Goal: Task Accomplishment & Management: Use online tool/utility

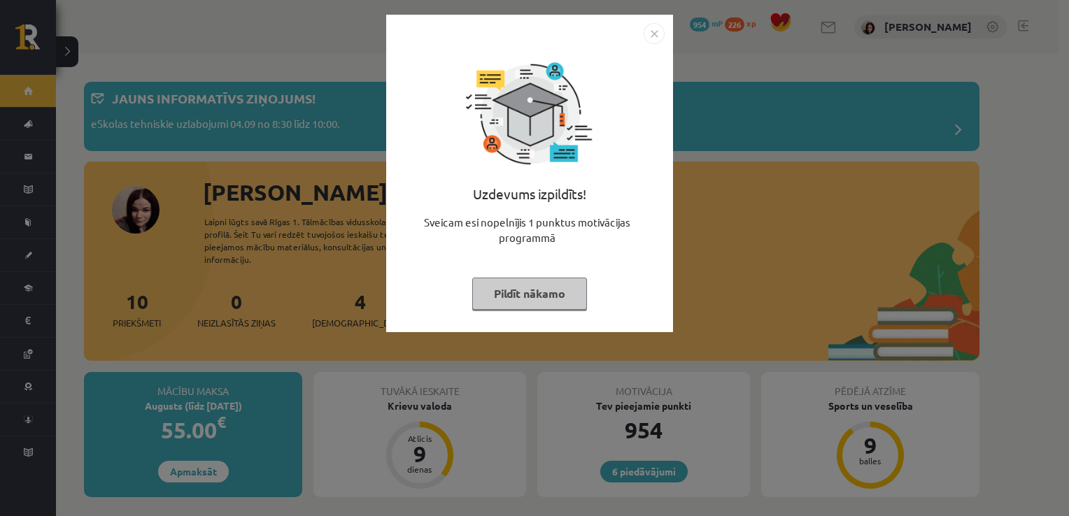
click at [522, 283] on button "Pildīt nākamo" at bounding box center [529, 294] width 115 height 32
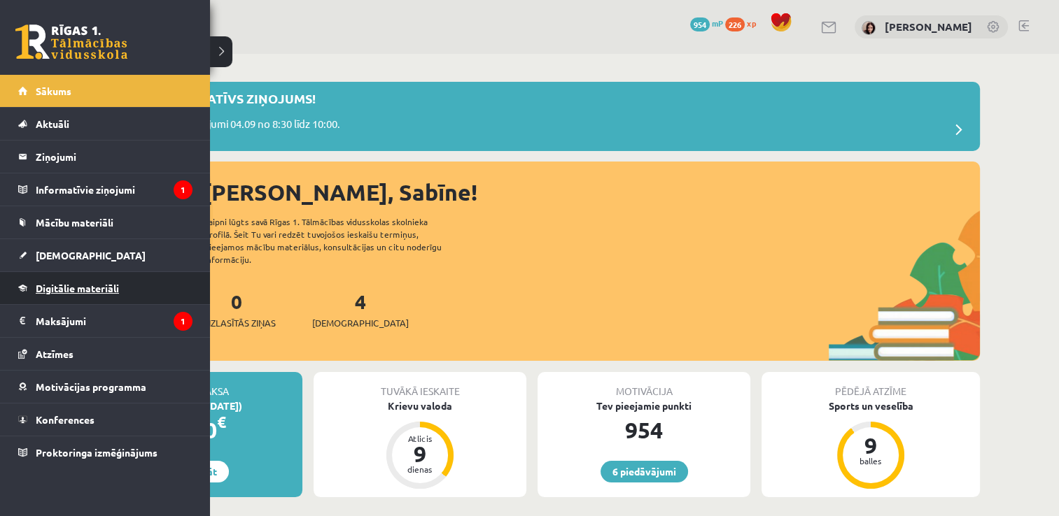
click at [73, 283] on span "Digitālie materiāli" at bounding box center [77, 288] width 83 height 13
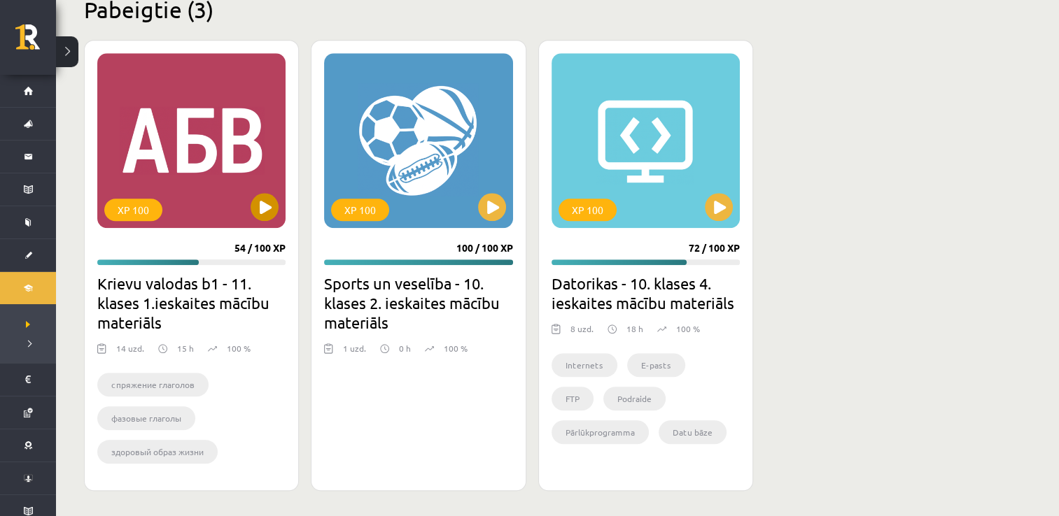
scroll to position [1315, 0]
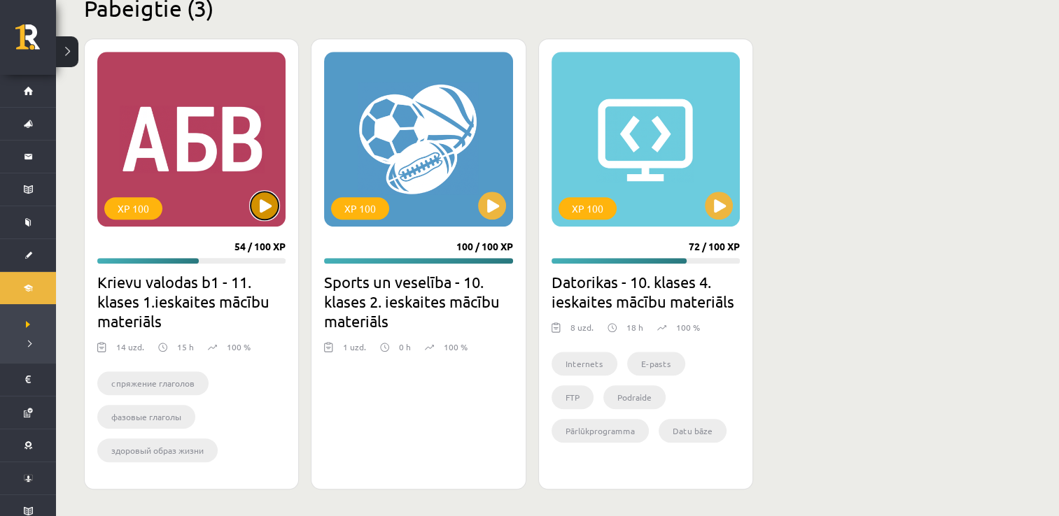
click at [260, 205] on button at bounding box center [265, 206] width 28 height 28
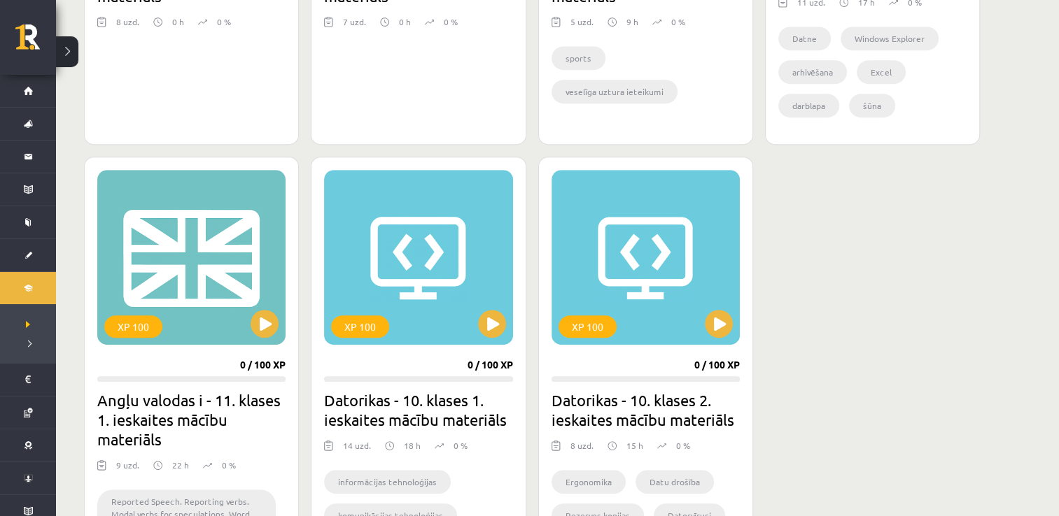
scroll to position [685, 0]
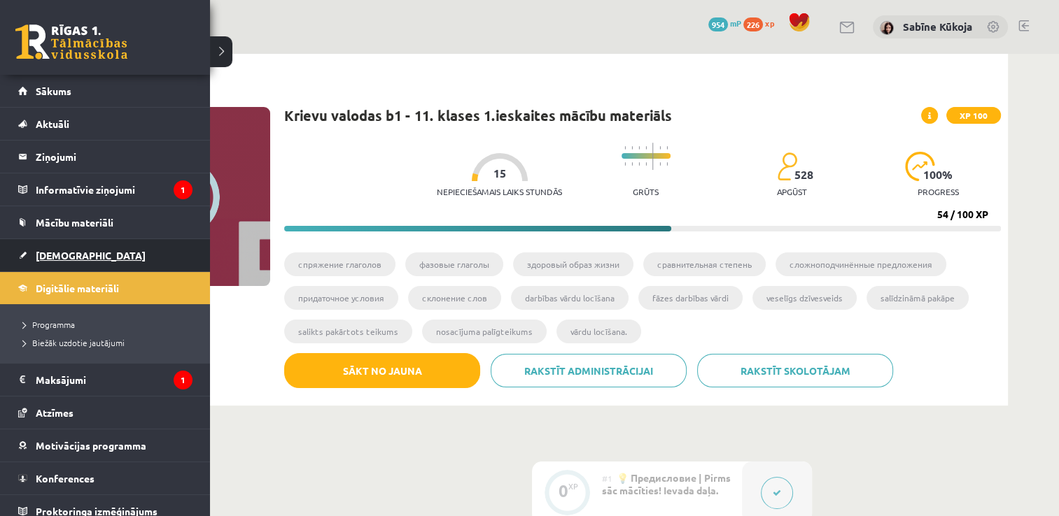
click at [36, 253] on span "[DEMOGRAPHIC_DATA]" at bounding box center [91, 255] width 110 height 13
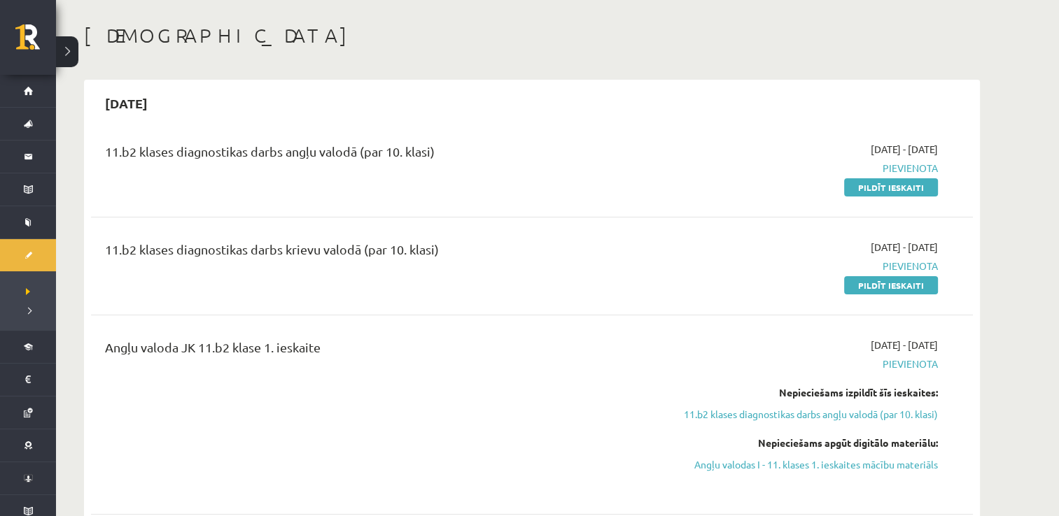
scroll to position [140, 0]
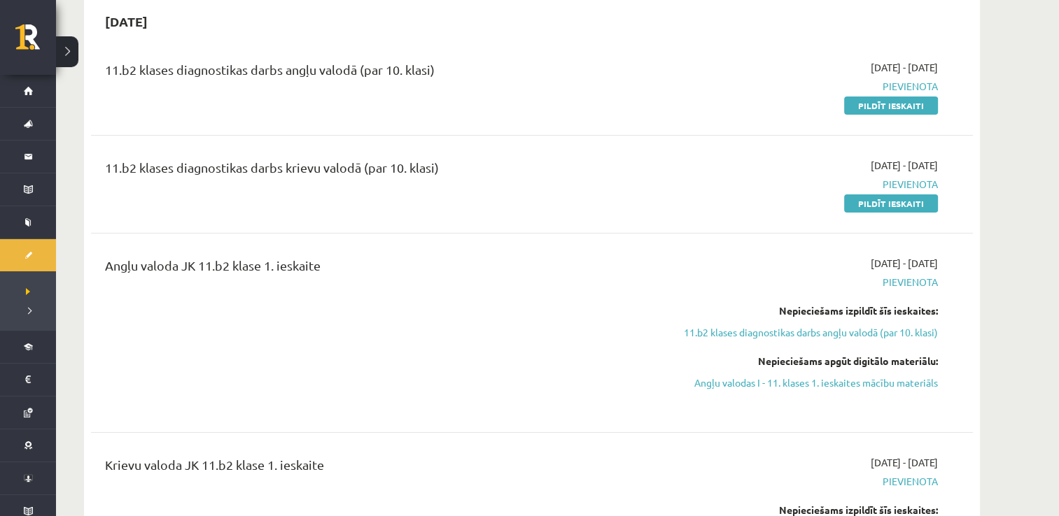
drag, startPoint x: 880, startPoint y: 103, endPoint x: 963, endPoint y: 209, distance: 134.7
click at [880, 103] on link "Pildīt ieskaiti" at bounding box center [891, 106] width 94 height 18
click at [878, 199] on link "Pildīt ieskaiti" at bounding box center [891, 204] width 94 height 18
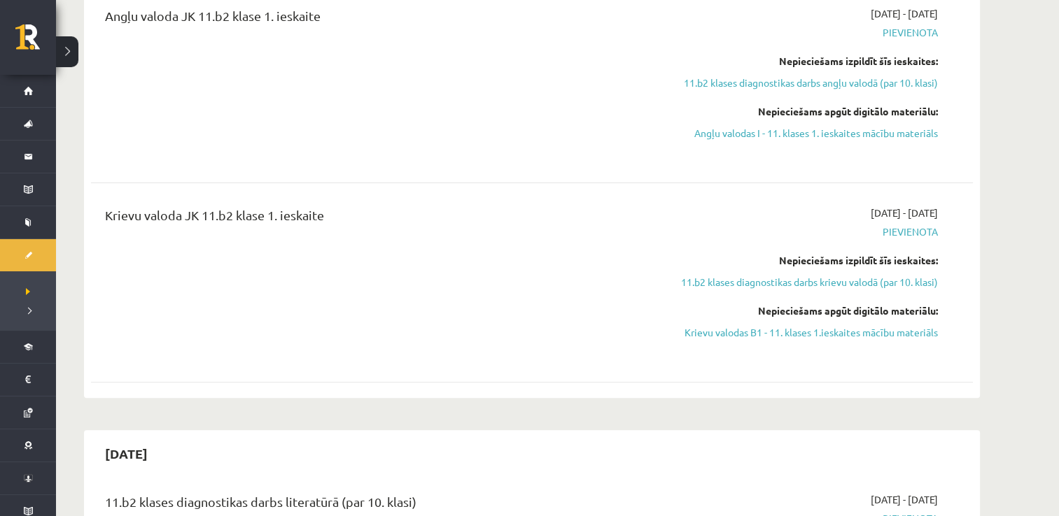
scroll to position [383, 0]
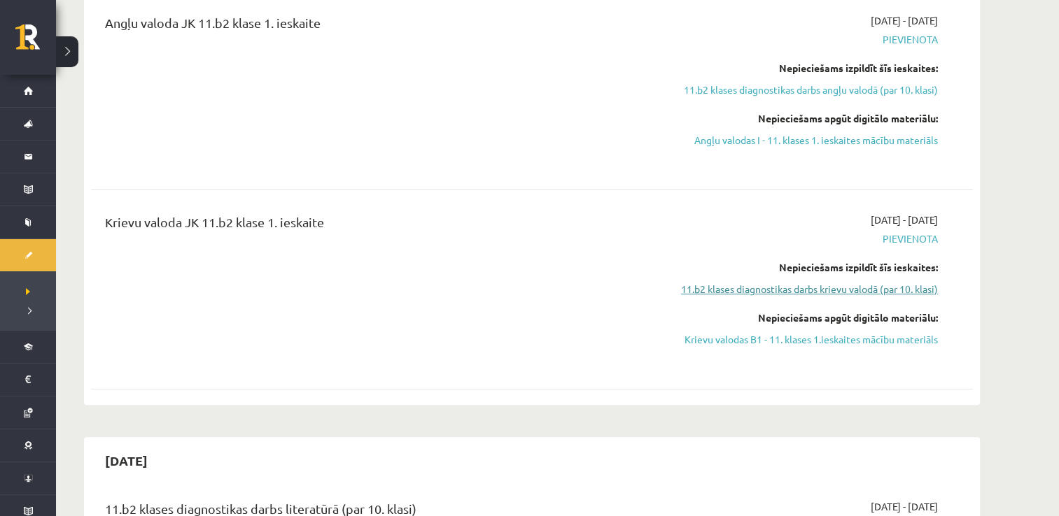
click at [917, 283] on link "11.b2 klases diagnostikas darbs krievu valodā (par 10. klasi)" at bounding box center [806, 289] width 264 height 15
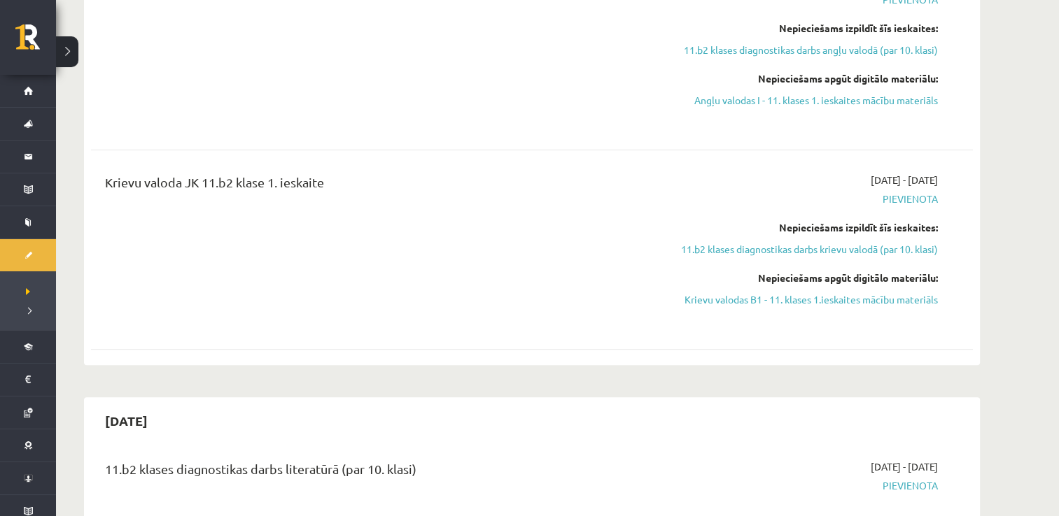
scroll to position [423, 0]
click at [837, 247] on link "11.b2 klases diagnostikas darbs krievu valodā (par 10. klasi)" at bounding box center [806, 248] width 264 height 15
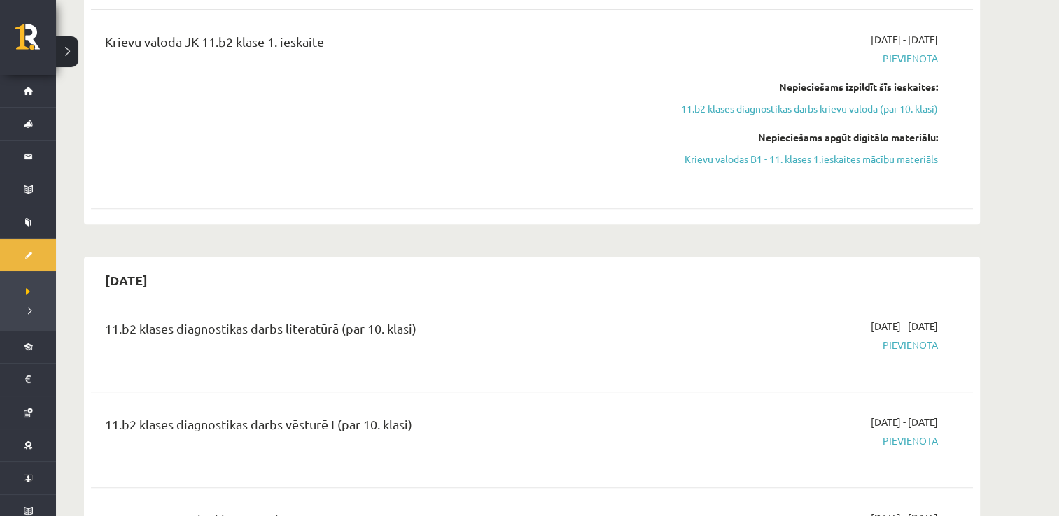
scroll to position [213, 0]
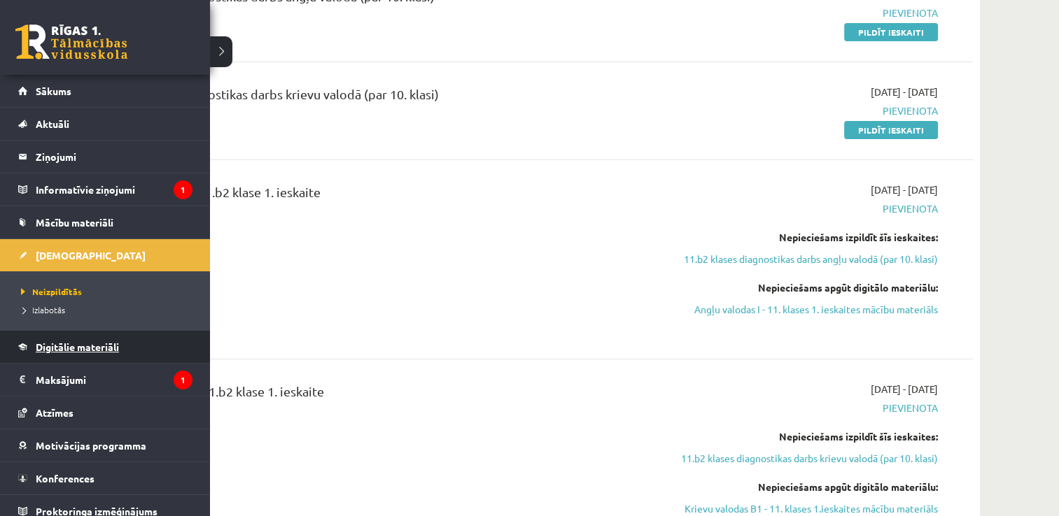
click at [79, 351] on link "Digitālie materiāli" at bounding box center [105, 347] width 174 height 32
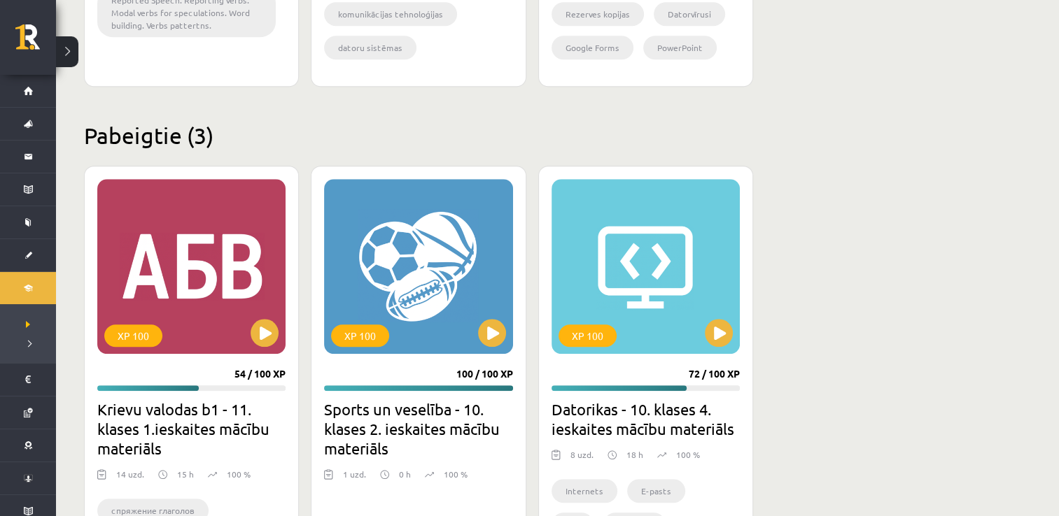
scroll to position [1193, 0]
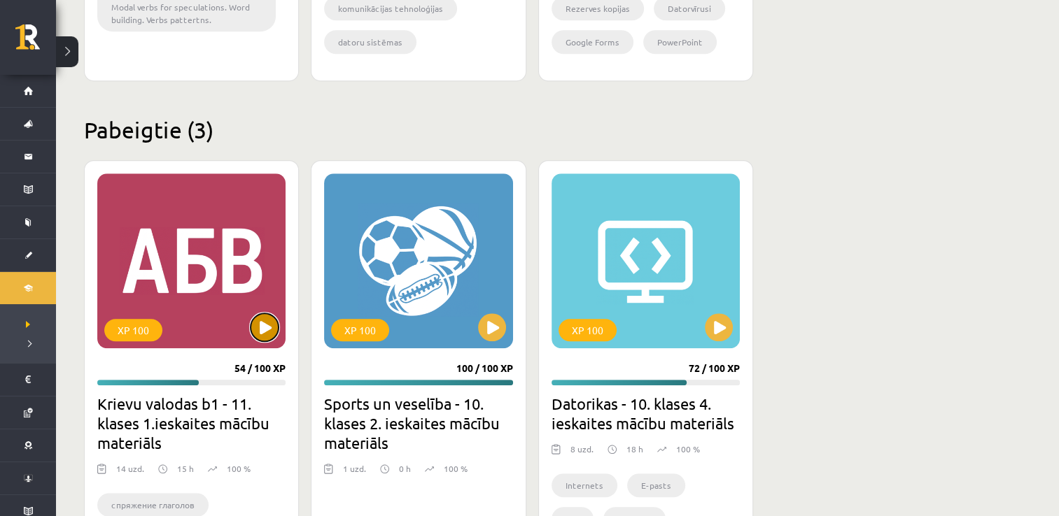
click at [260, 326] on button at bounding box center [265, 328] width 28 height 28
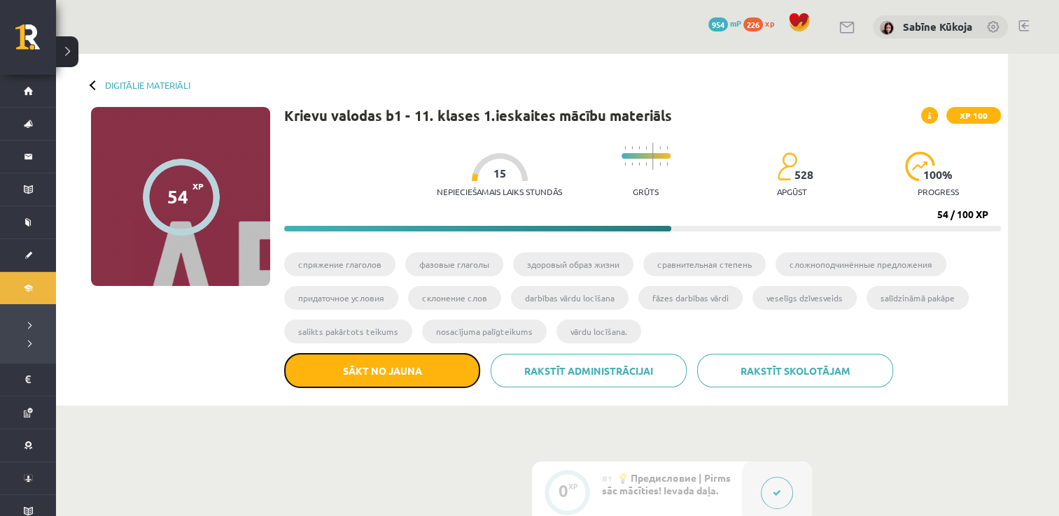
drag, startPoint x: 394, startPoint y: 360, endPoint x: 606, endPoint y: 64, distance: 364.1
click at [394, 360] on button "Sākt no jauna" at bounding box center [382, 370] width 196 height 35
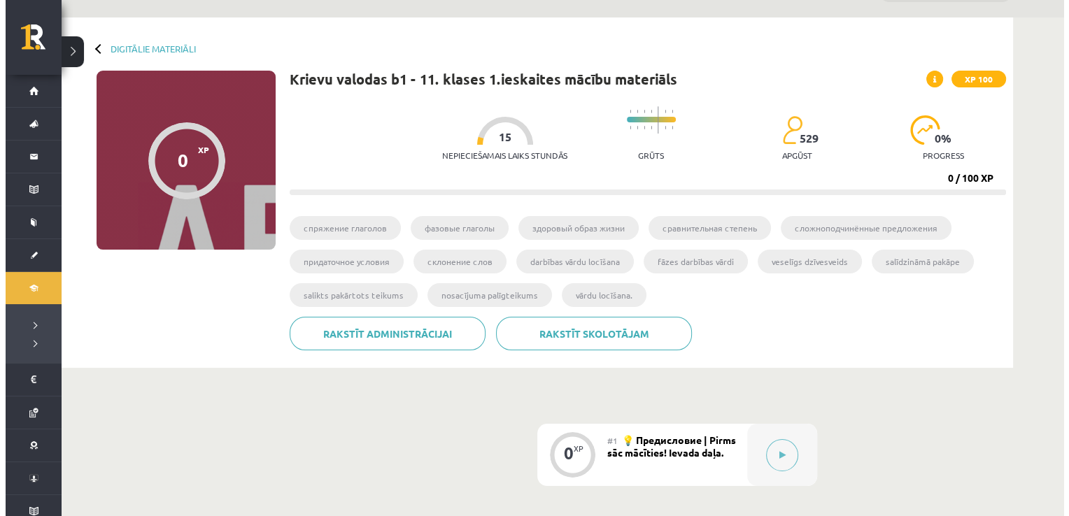
scroll to position [70, 0]
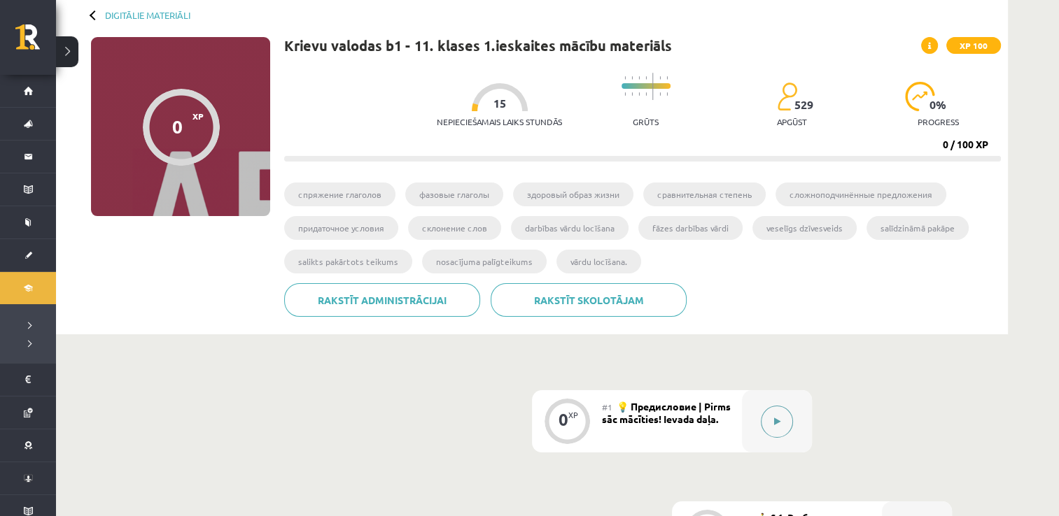
click at [786, 423] on button at bounding box center [777, 422] width 32 height 32
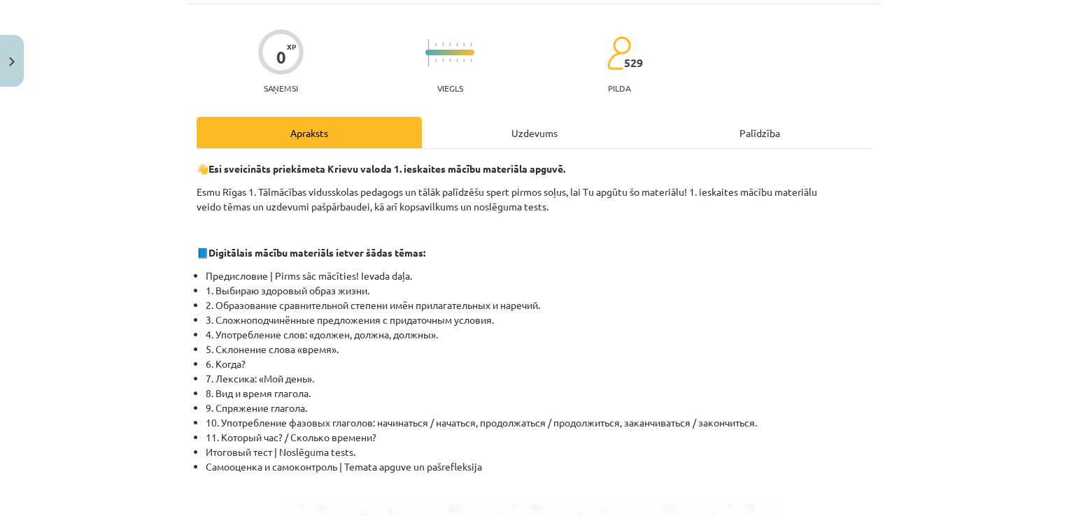
scroll to position [0, 0]
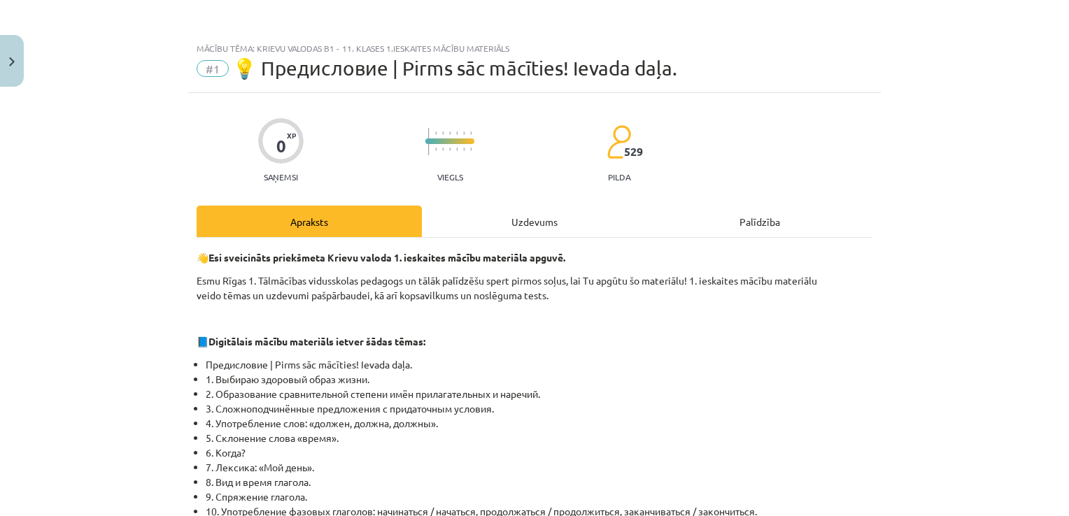
click at [498, 230] on div "Uzdevums" at bounding box center [534, 221] width 225 height 31
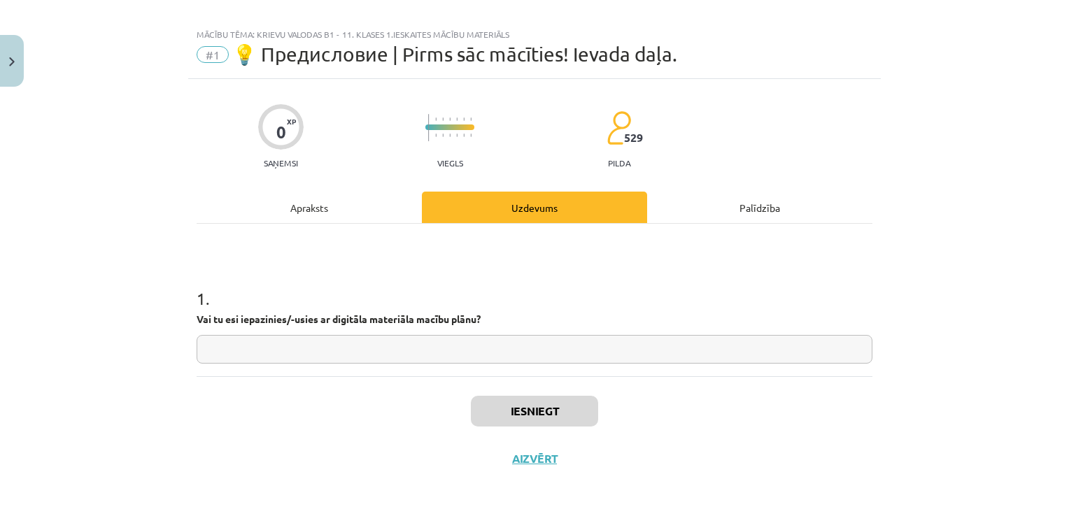
click at [392, 356] on input "text" at bounding box center [535, 349] width 676 height 29
type input "**"
click at [564, 409] on button "Iesniegt" at bounding box center [534, 411] width 127 height 31
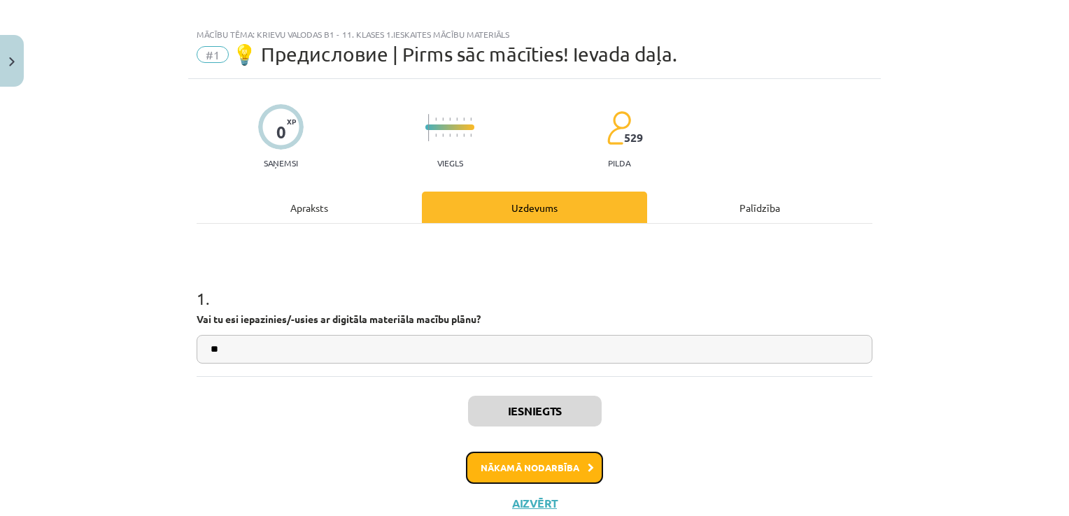
click at [557, 469] on button "Nākamā nodarbība" at bounding box center [534, 468] width 137 height 32
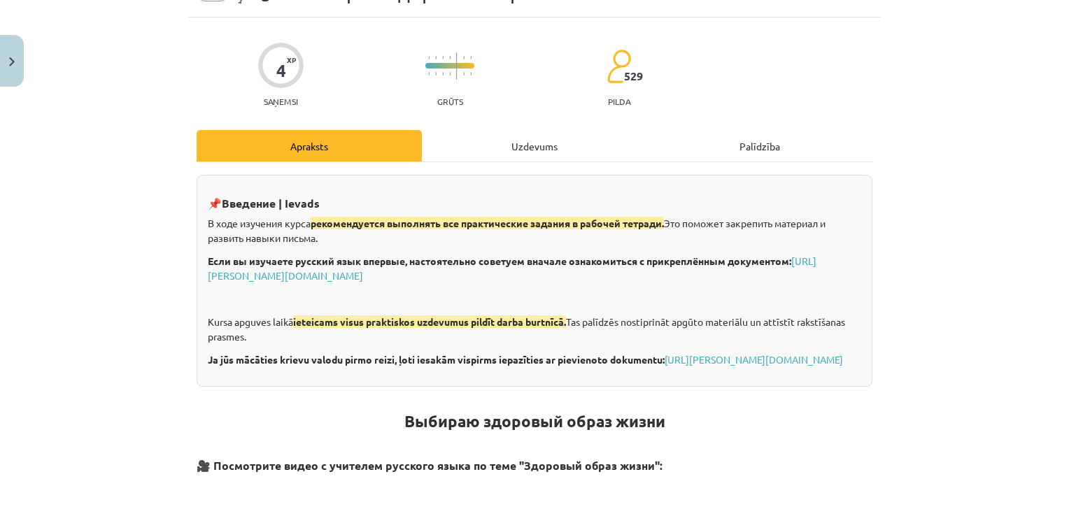
scroll to position [0, 0]
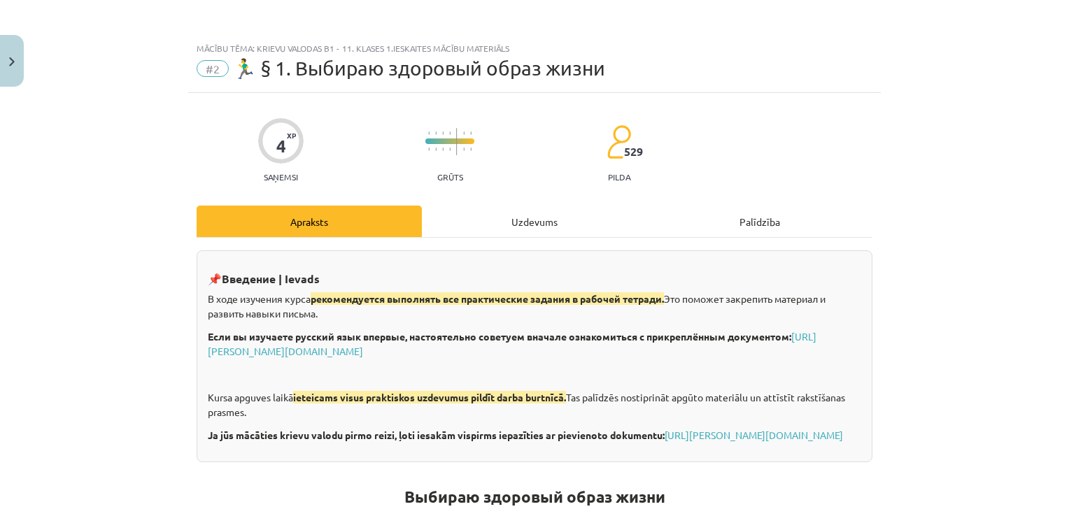
click at [549, 226] on div "Uzdevums" at bounding box center [534, 221] width 225 height 31
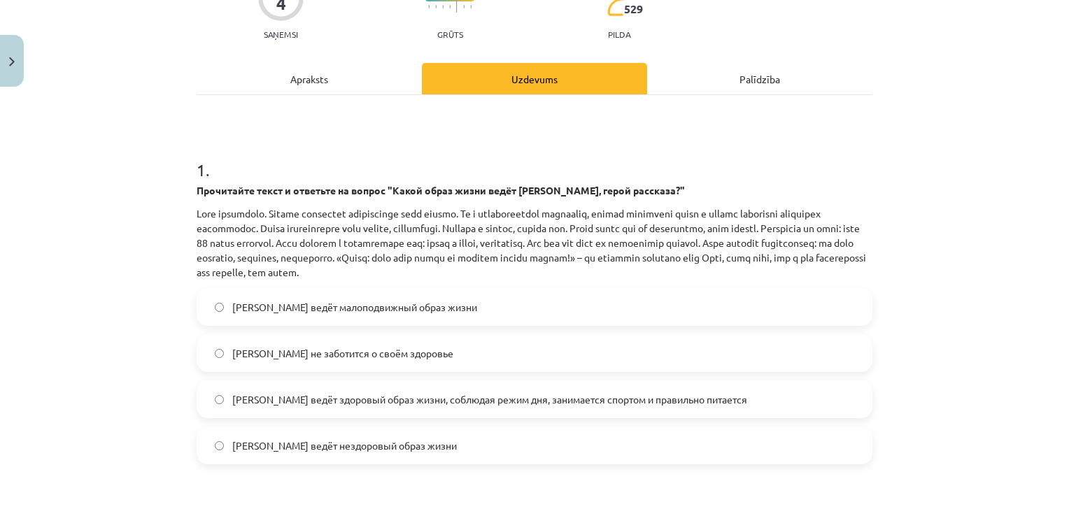
scroll to position [175, 0]
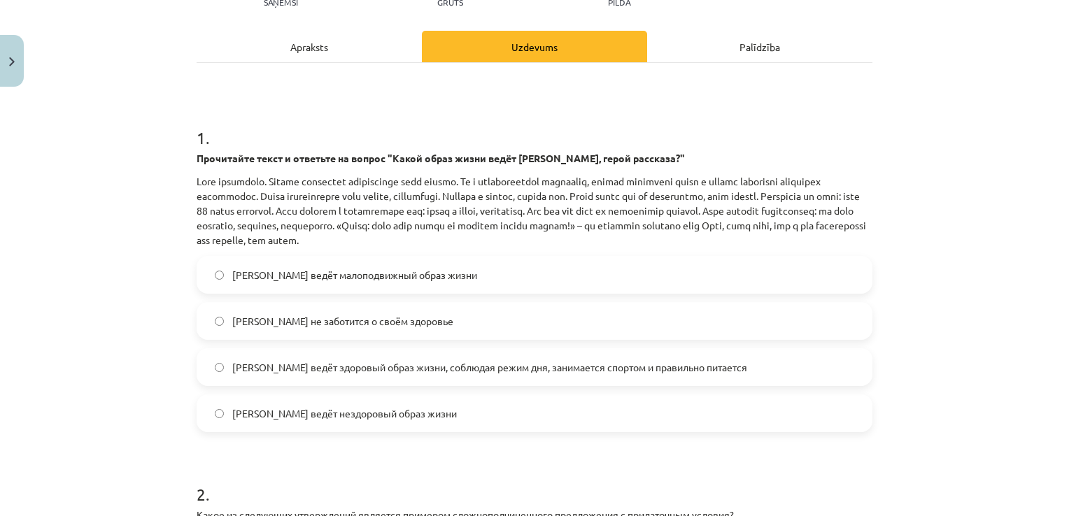
click at [278, 368] on span "[PERSON_NAME] ведёт здоровый образ жизни, соблюдая режим дня, занимается спорто…" at bounding box center [489, 367] width 515 height 15
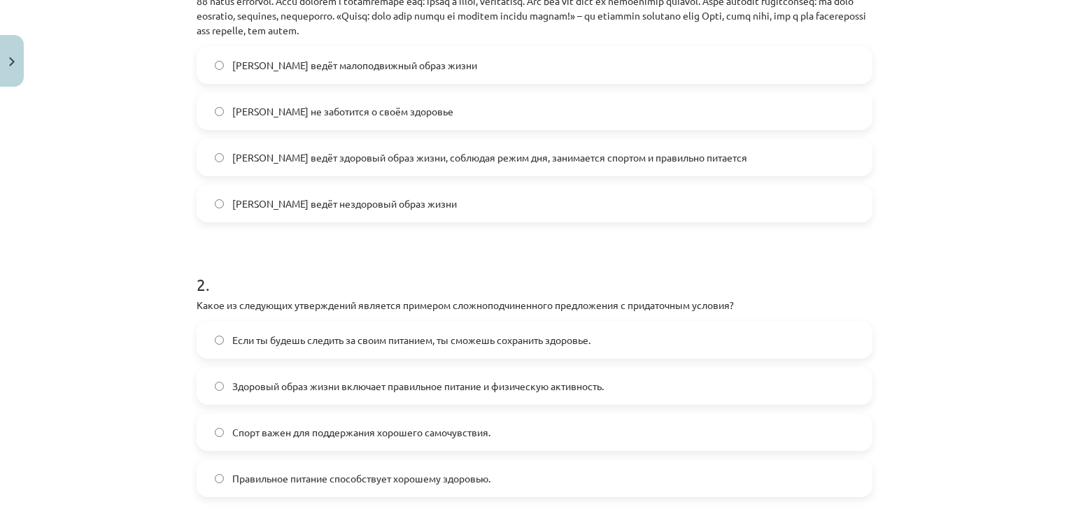
scroll to position [525, 0]
